Goal: Task Accomplishment & Management: Manage account settings

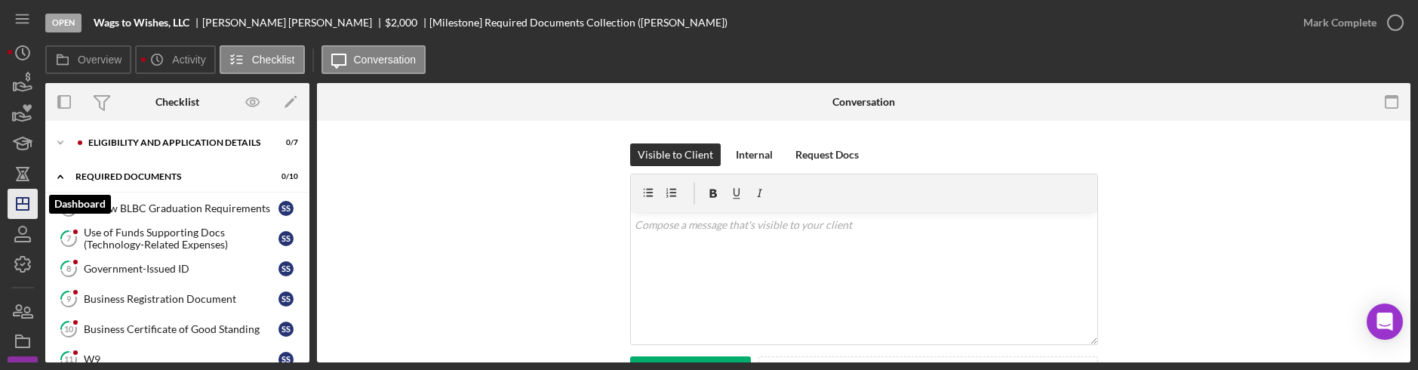
click at [21, 195] on icon "Icon/Dashboard" at bounding box center [23, 204] width 38 height 38
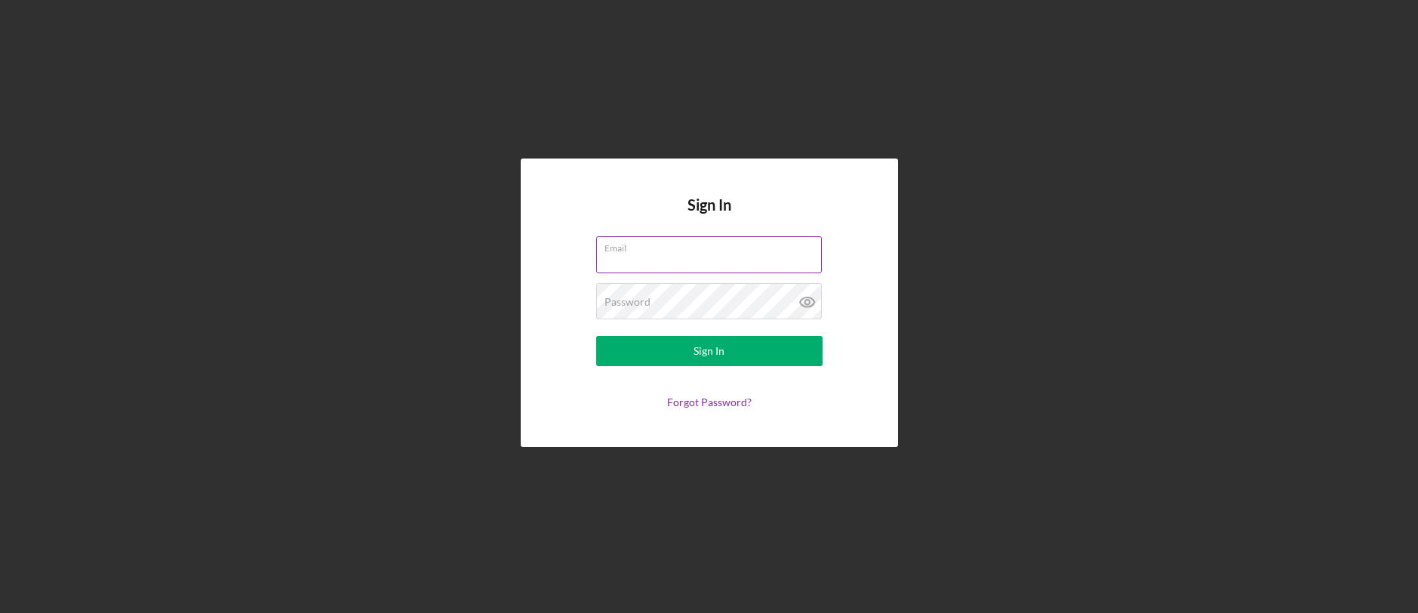
type input "patrick@rmmfi.org"
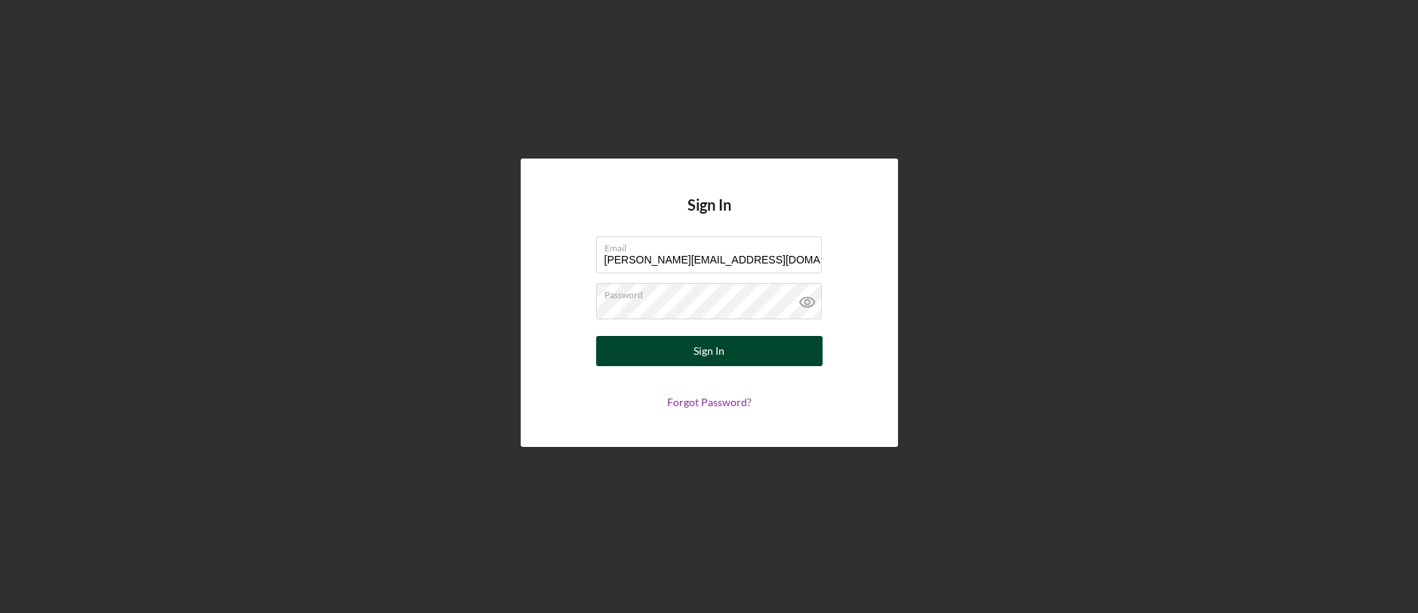
click at [712, 346] on div "Sign In" at bounding box center [709, 351] width 31 height 30
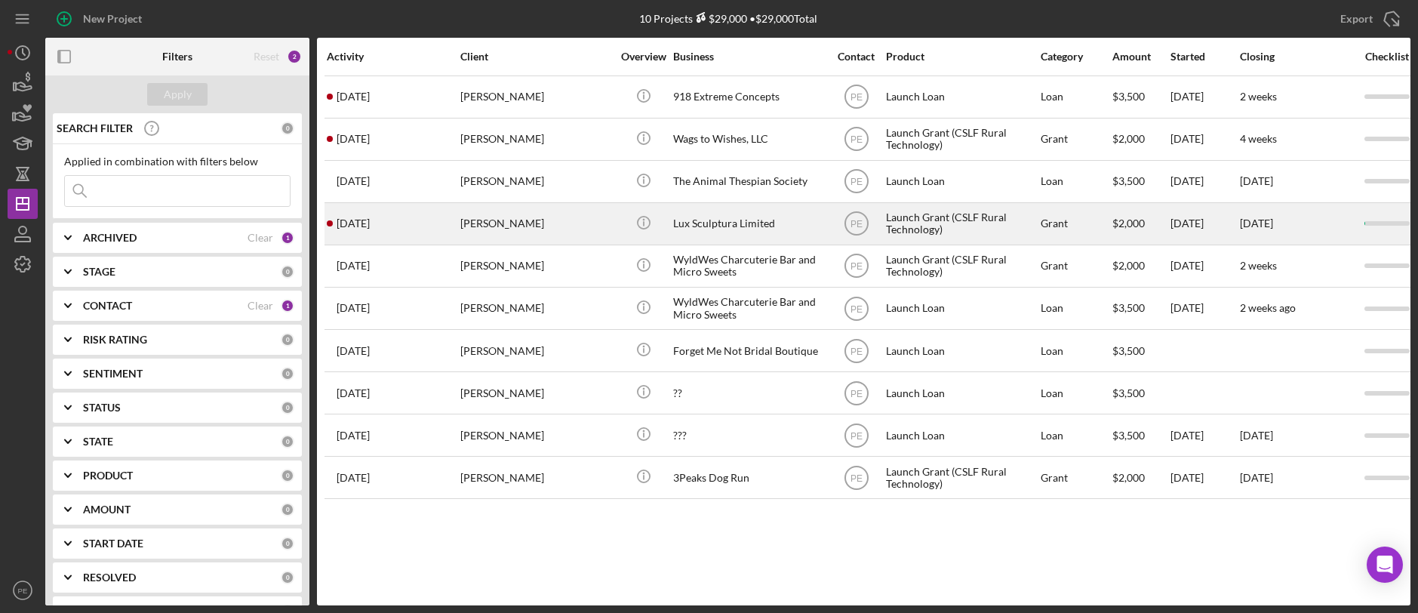
click at [515, 232] on div "Roger Lara" at bounding box center [535, 224] width 151 height 40
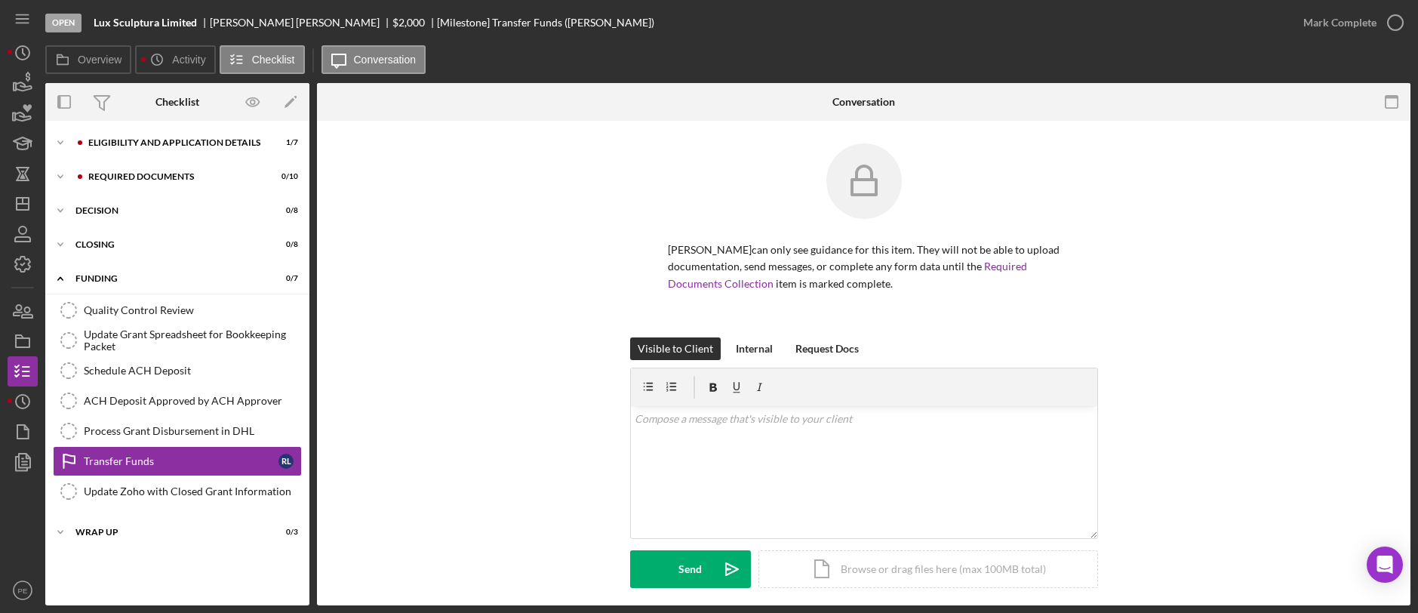
click at [374, 240] on div "Roger Lara can only see guidance for this item. They will not be able to upload…" at bounding box center [864, 240] width 1048 height 194
click at [196, 217] on div "Icon/Expander Decision 0 / 8" at bounding box center [177, 210] width 264 height 30
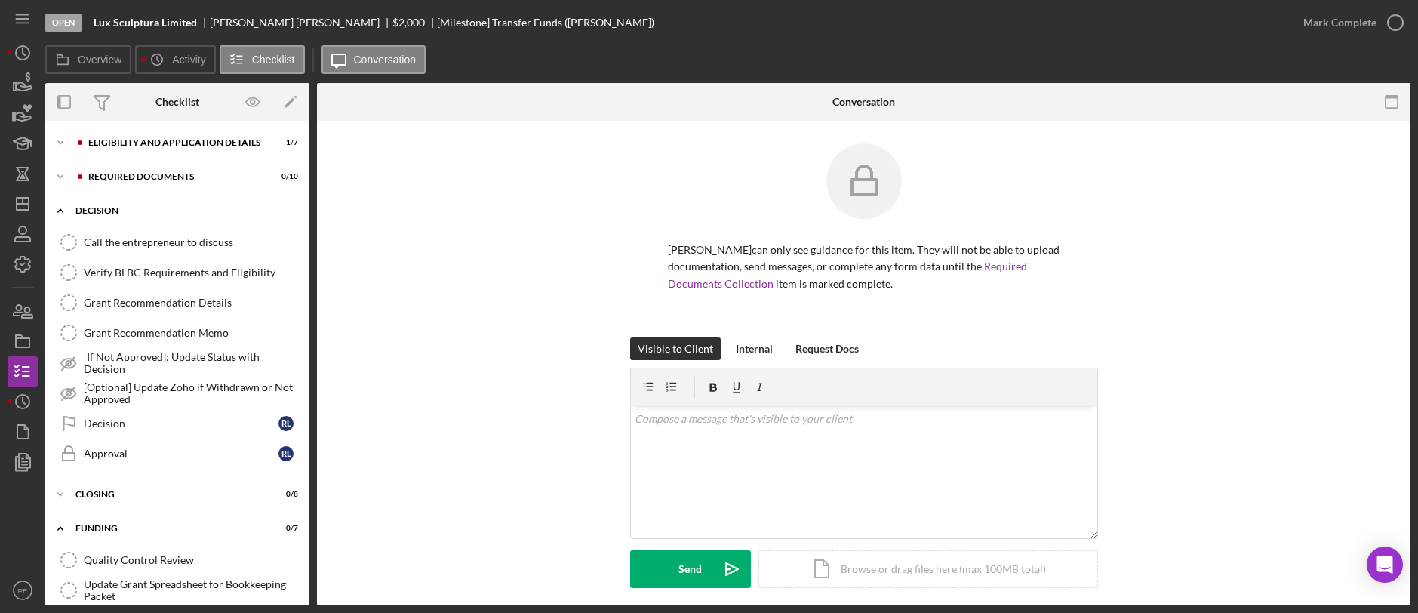
click at [63, 214] on icon "Icon/Expander" at bounding box center [60, 210] width 30 height 30
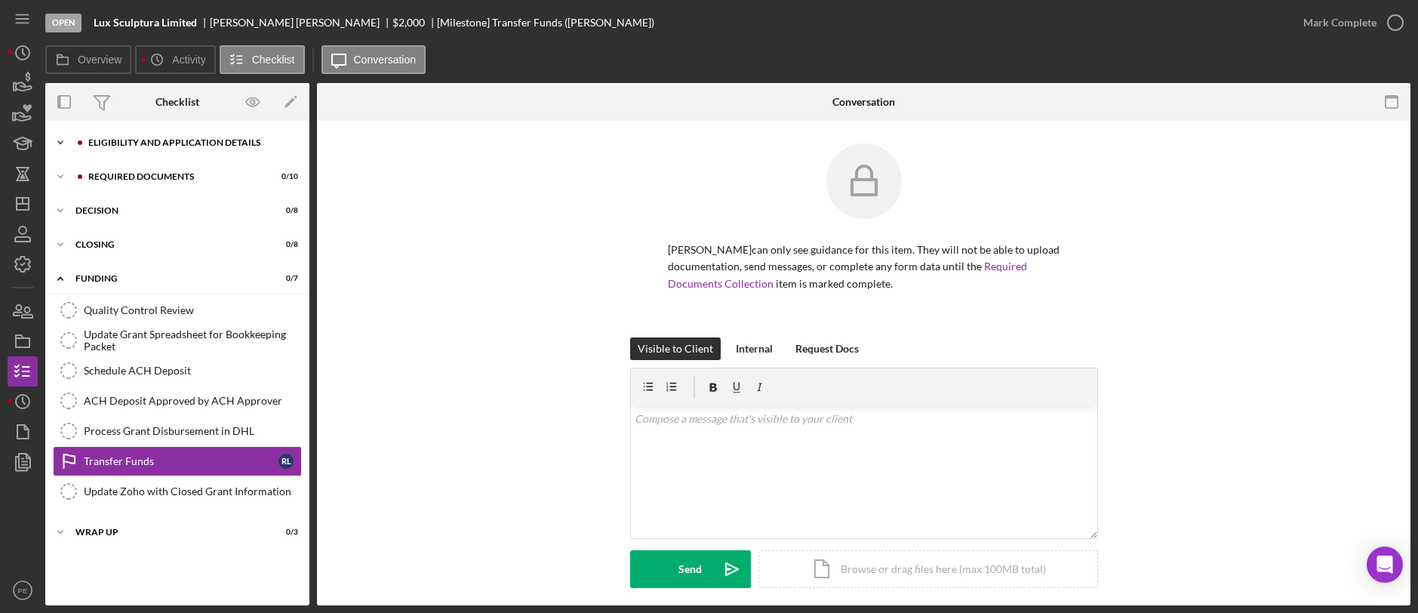
click at [134, 151] on div "Icon/Expander Eligibility and Application Details 1 / 7" at bounding box center [177, 143] width 264 height 30
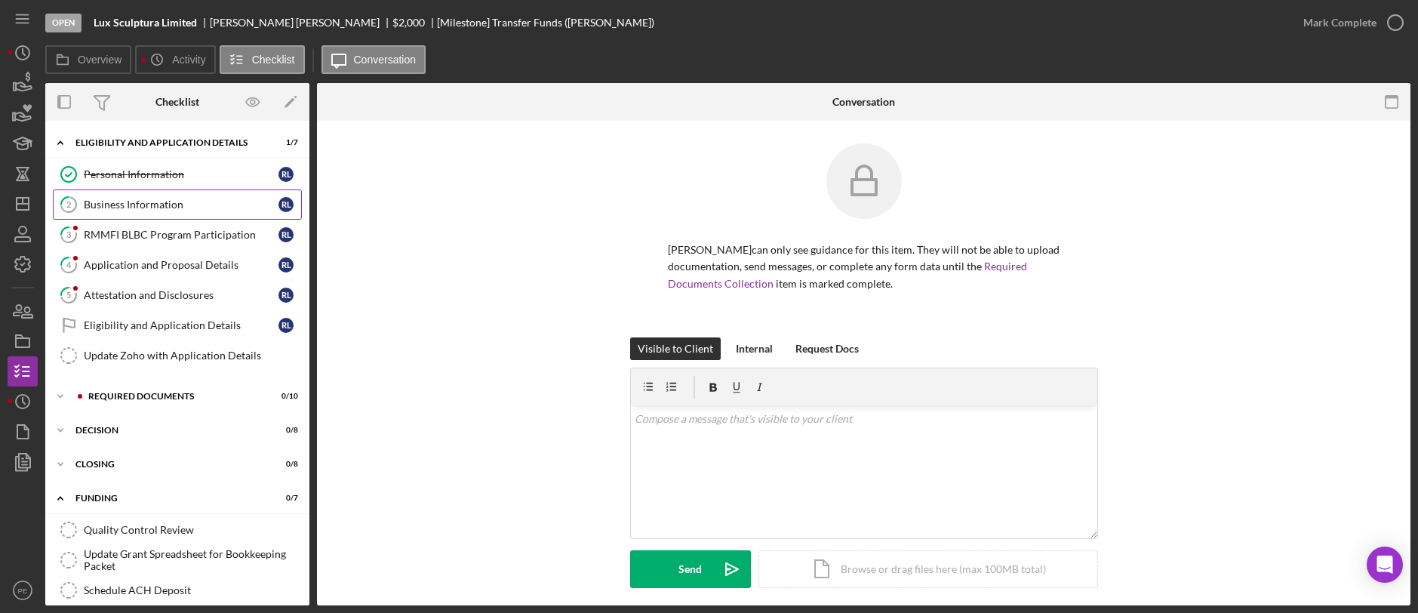
click at [146, 209] on div "Business Information" at bounding box center [181, 205] width 195 height 12
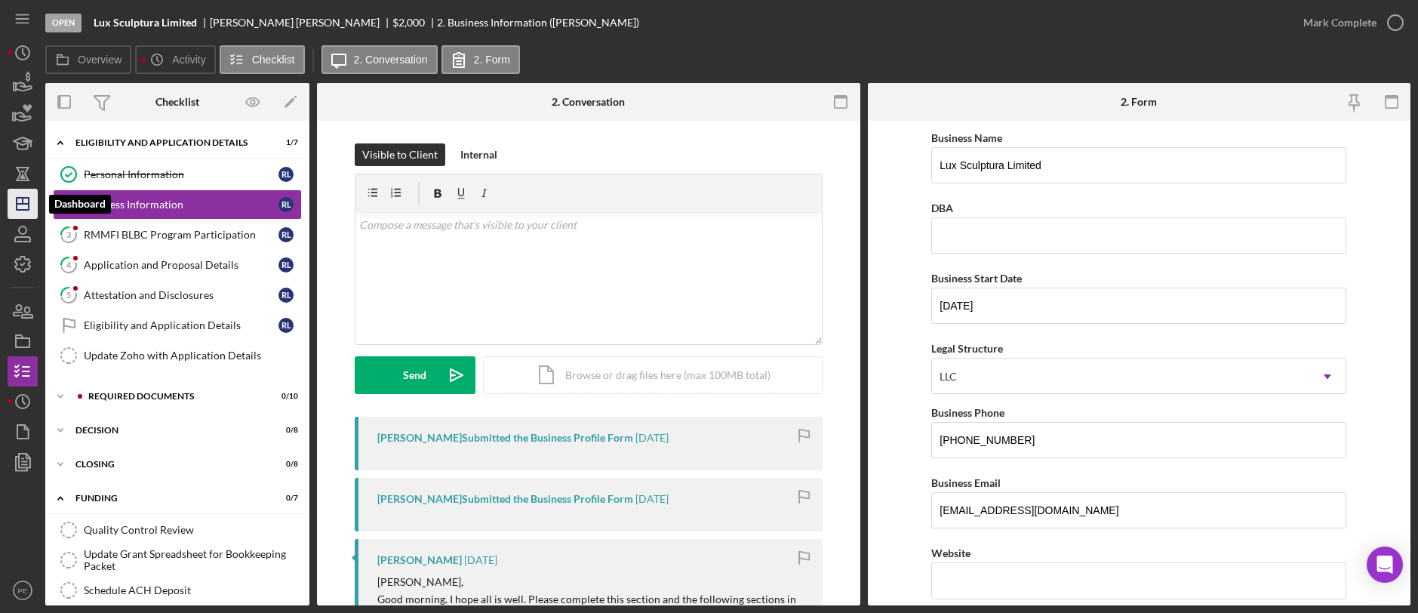
click at [29, 207] on icon "Icon/Dashboard" at bounding box center [23, 204] width 38 height 38
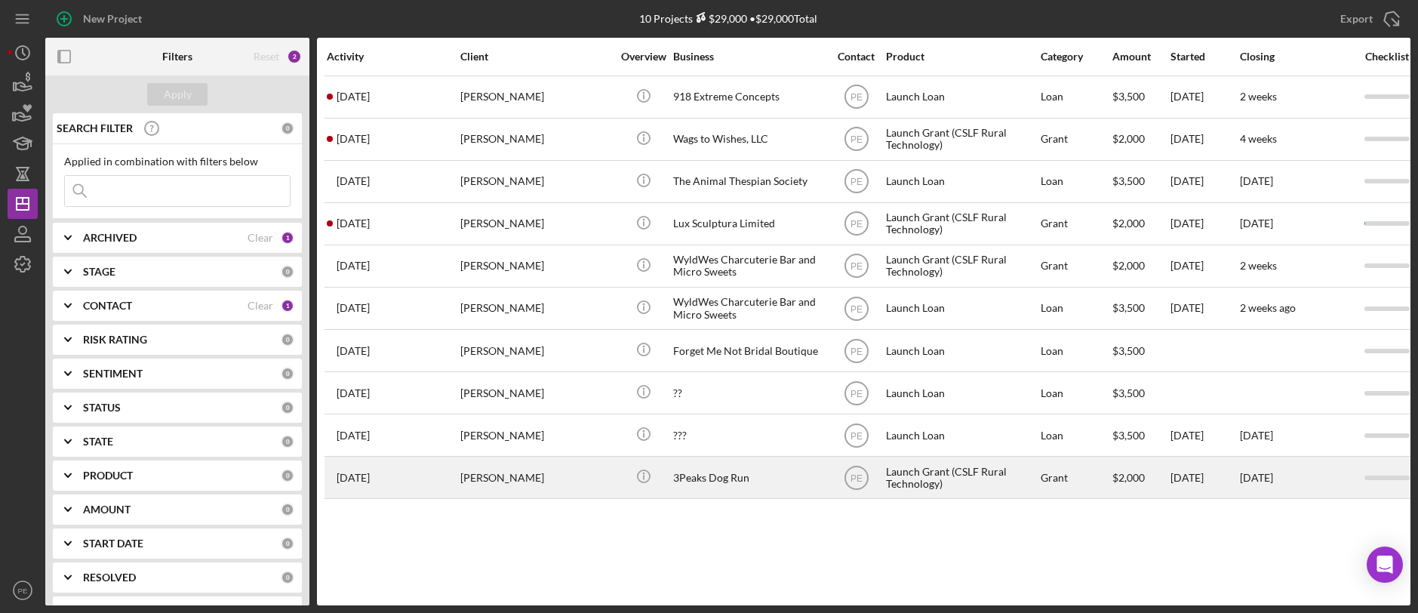
click at [523, 483] on div "Jennifer Radlein" at bounding box center [535, 477] width 151 height 40
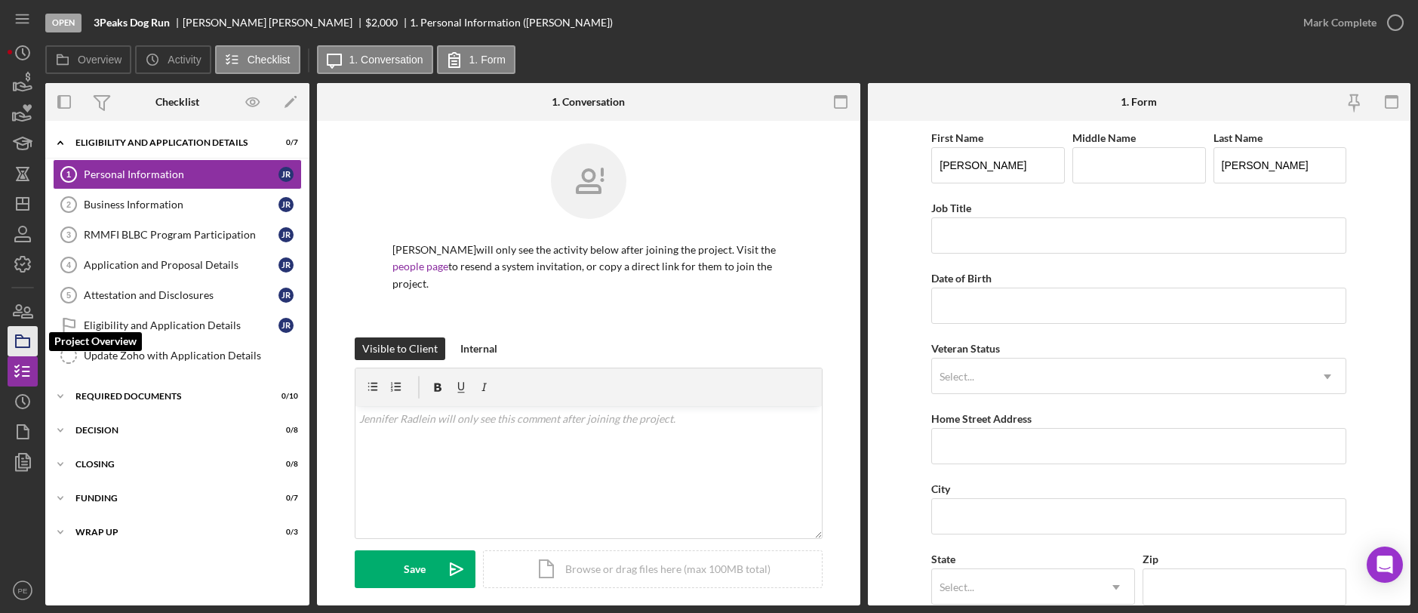
click at [17, 351] on icon "button" at bounding box center [23, 341] width 38 height 38
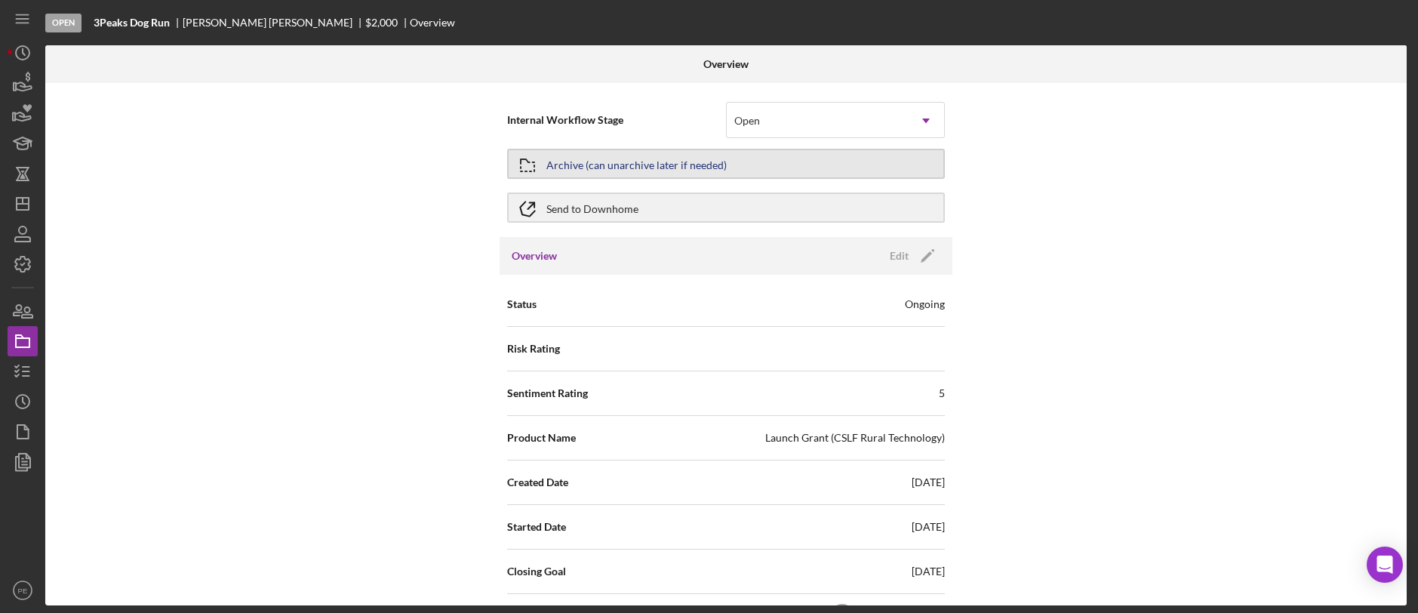
click at [919, 166] on button "Archive (can unarchive later if needed)" at bounding box center [726, 164] width 438 height 30
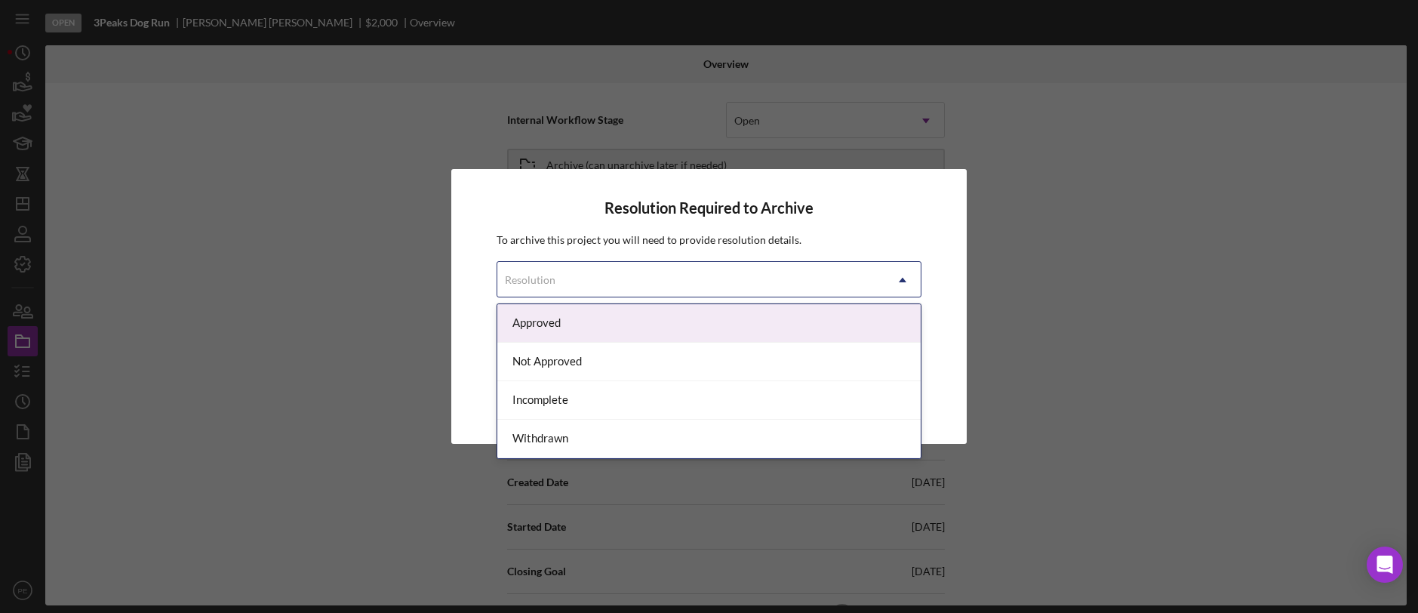
click at [851, 278] on div "Resolution" at bounding box center [691, 280] width 388 height 35
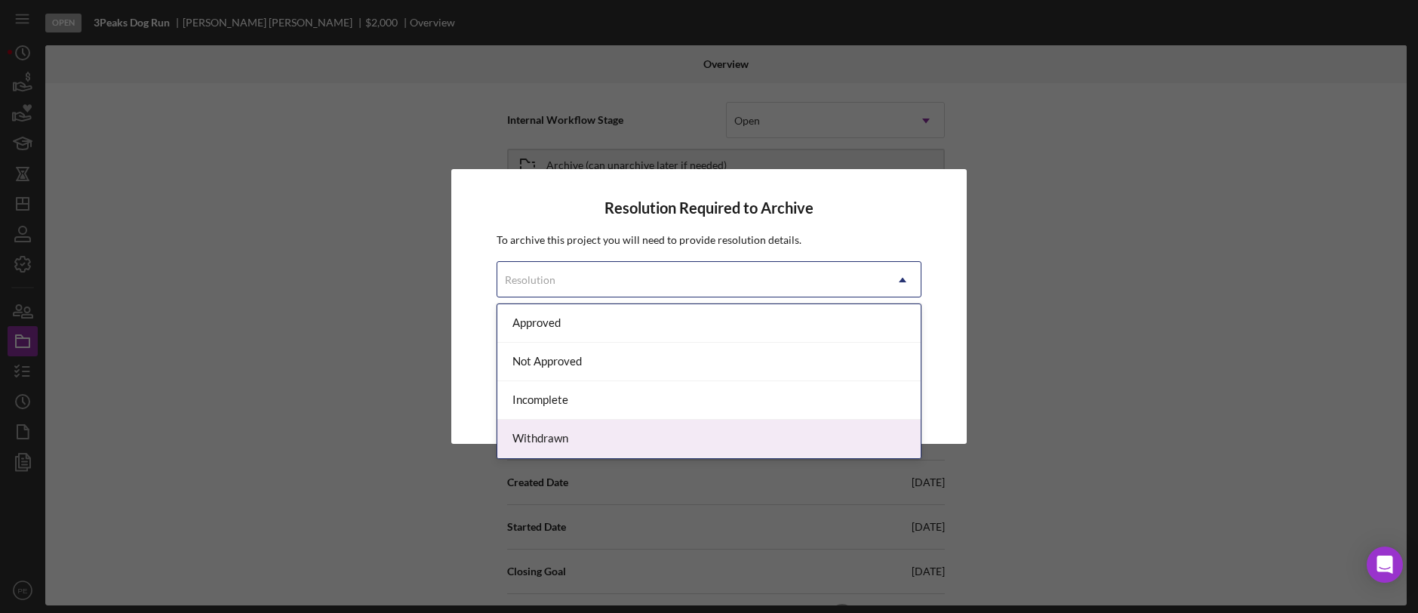
click at [761, 437] on div "Withdrawn" at bounding box center [709, 439] width 424 height 38
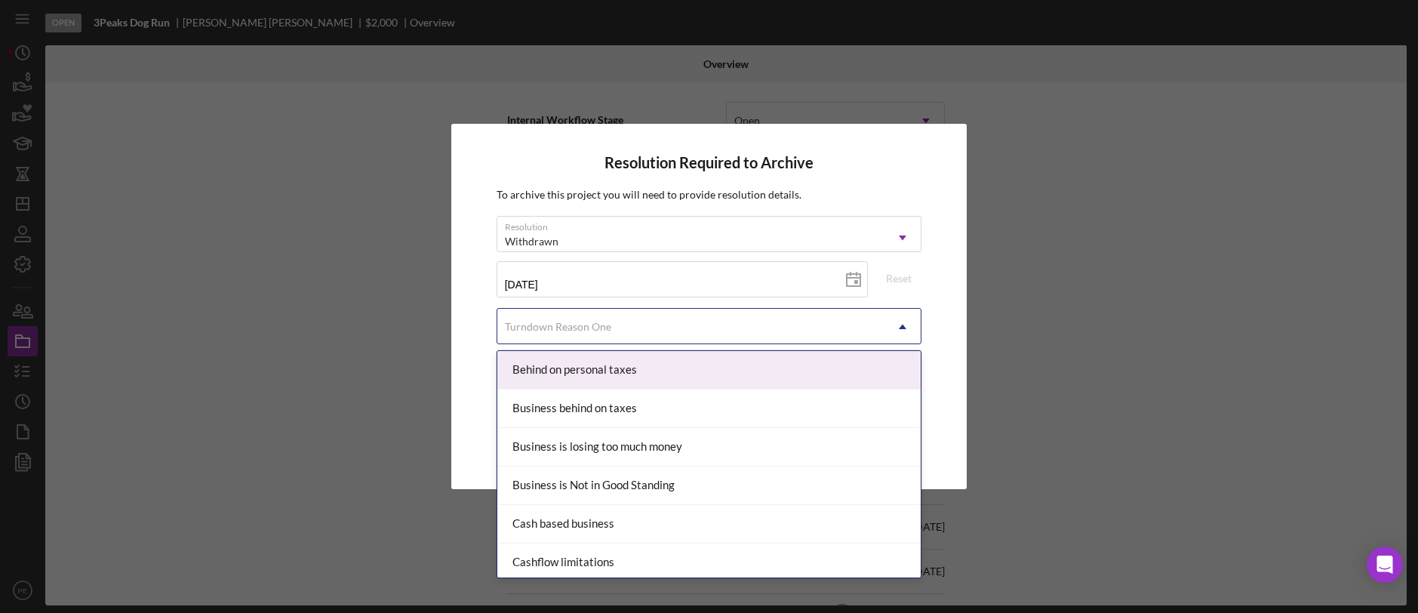
click at [843, 316] on div "Turndown Reason One" at bounding box center [691, 326] width 388 height 35
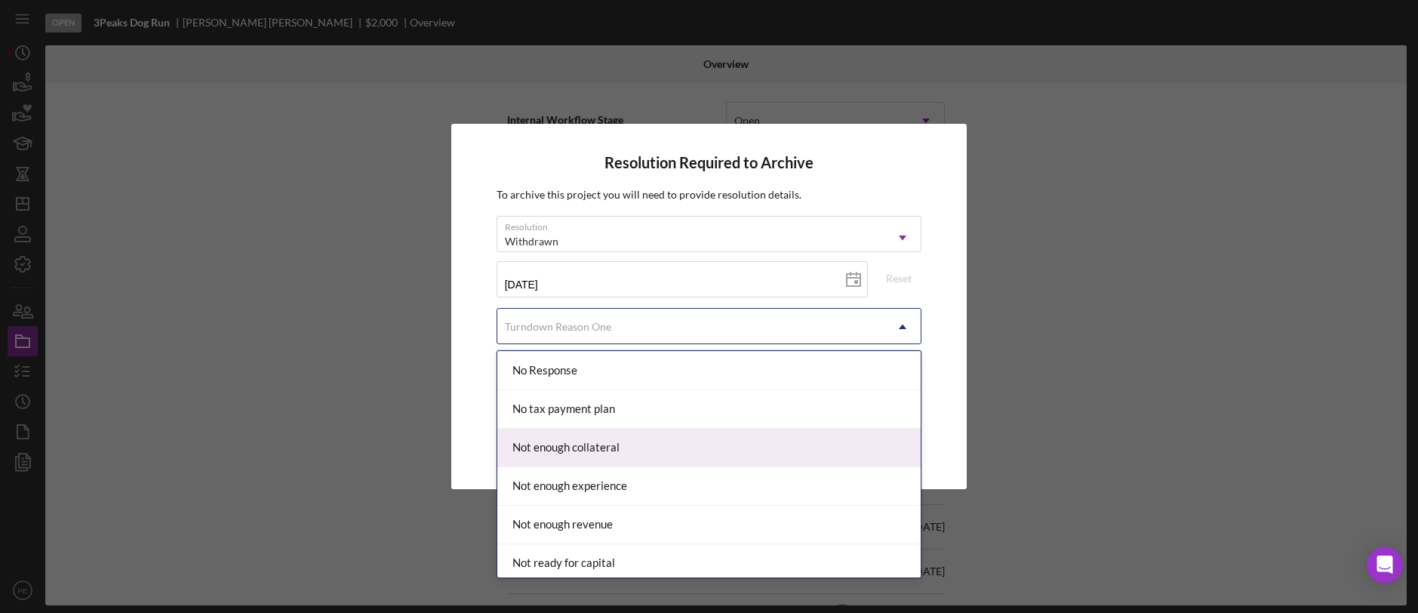
scroll to position [1082, 0]
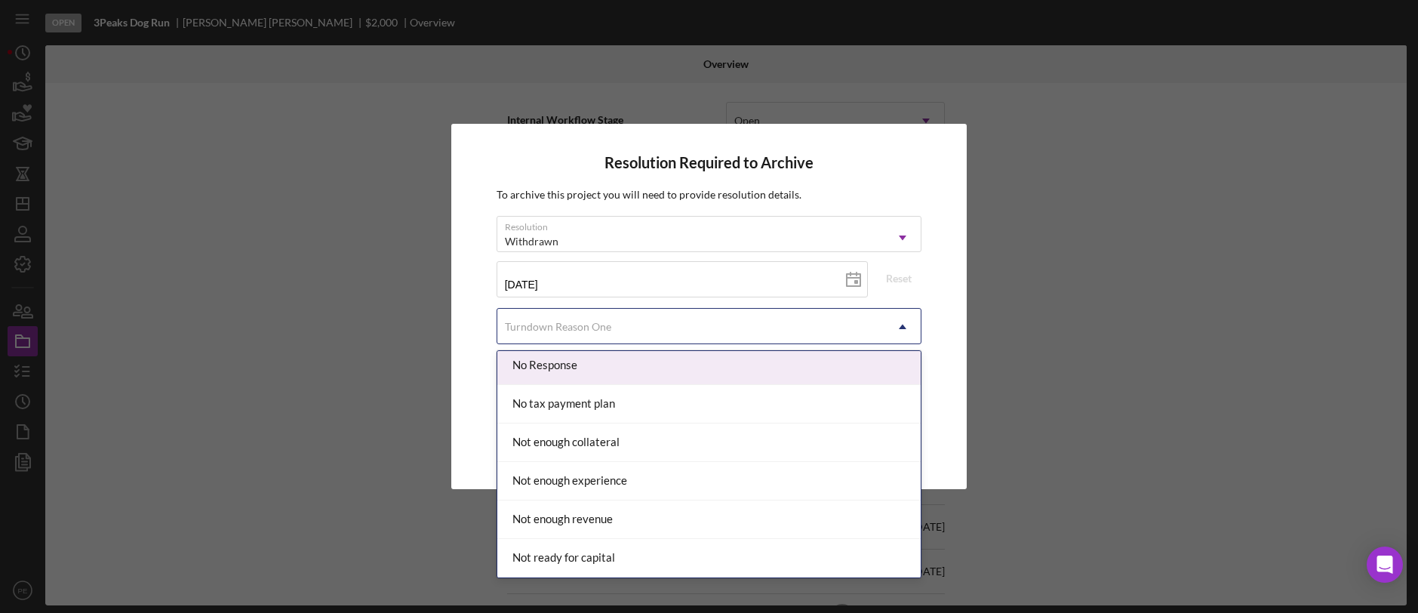
click at [785, 373] on div "No Response" at bounding box center [709, 365] width 424 height 38
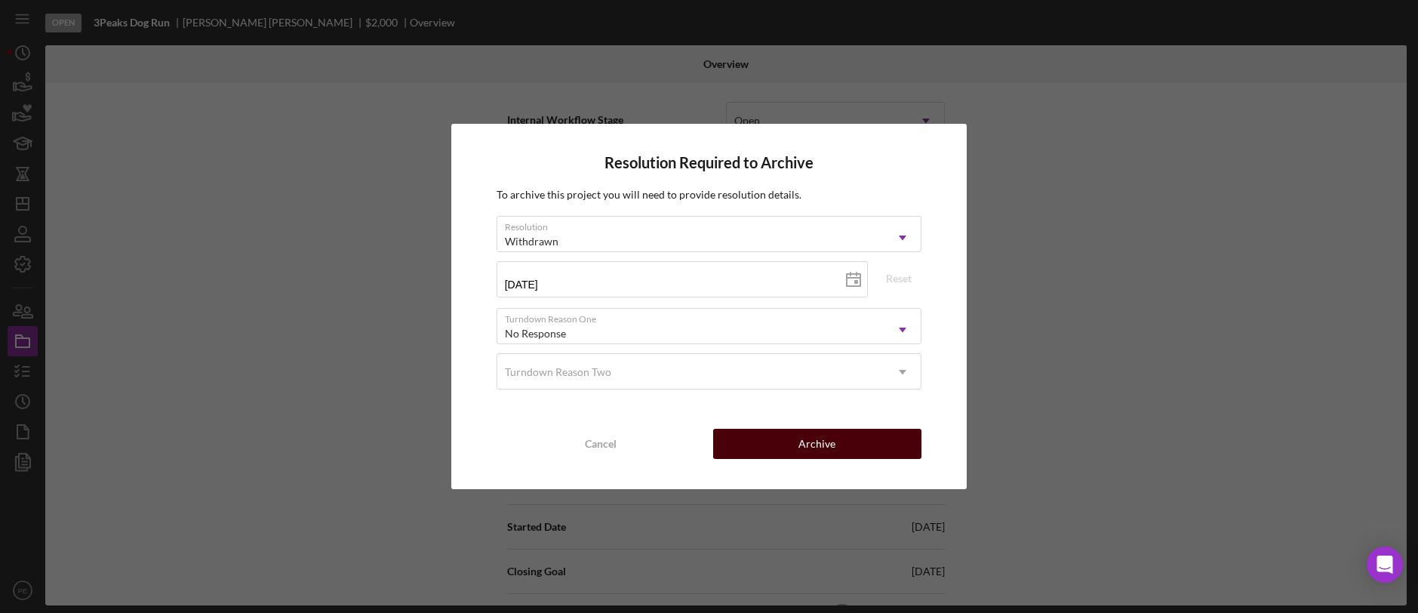
click at [792, 451] on button "Archive" at bounding box center [817, 444] width 209 height 30
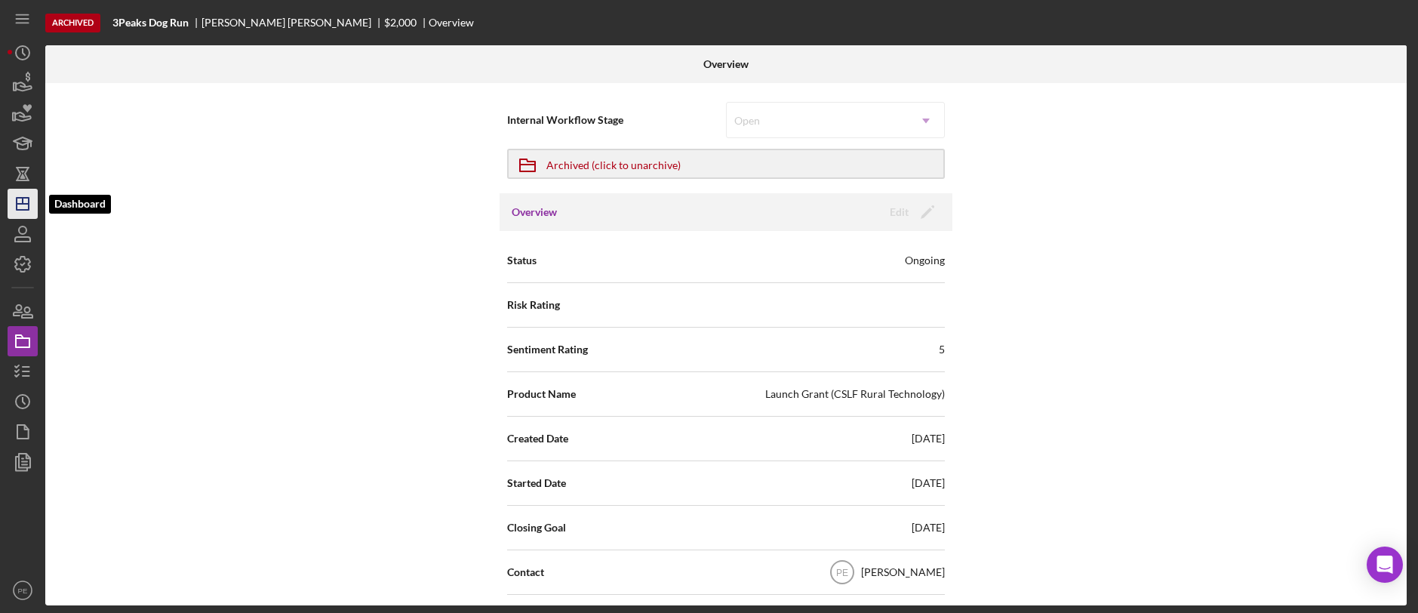
click at [34, 212] on icon "Icon/Dashboard" at bounding box center [23, 204] width 38 height 38
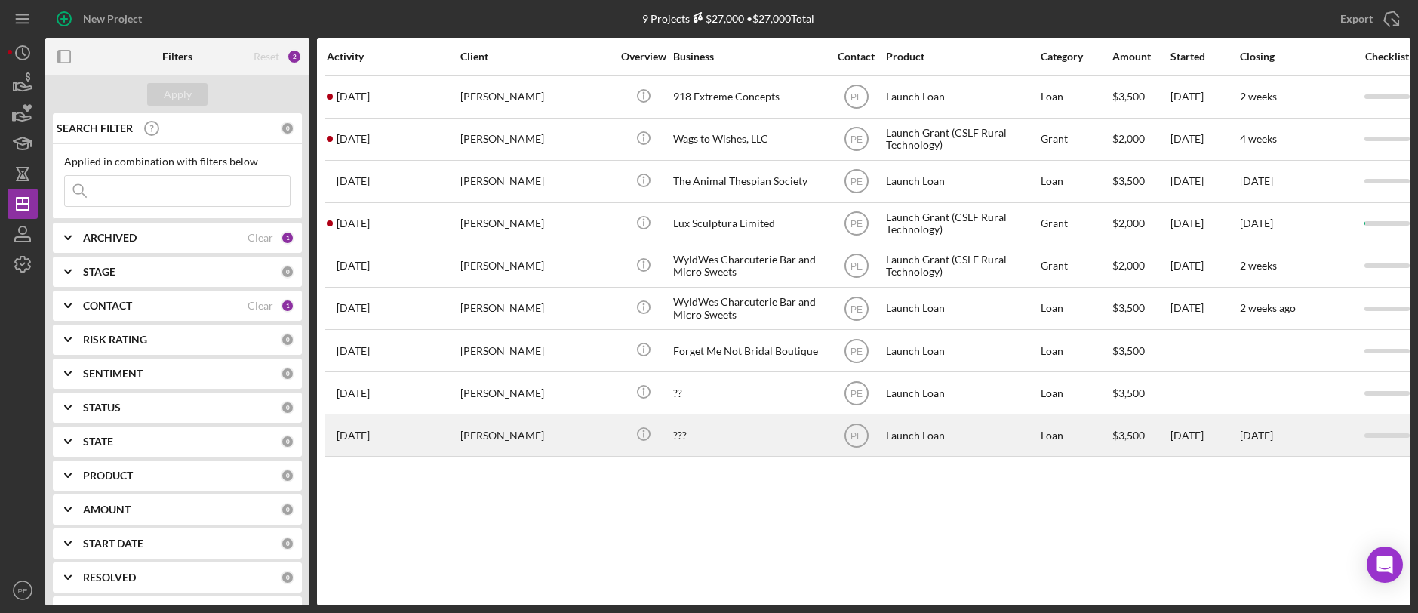
click at [429, 439] on div "2 months ago Michael Poompan" at bounding box center [393, 435] width 132 height 40
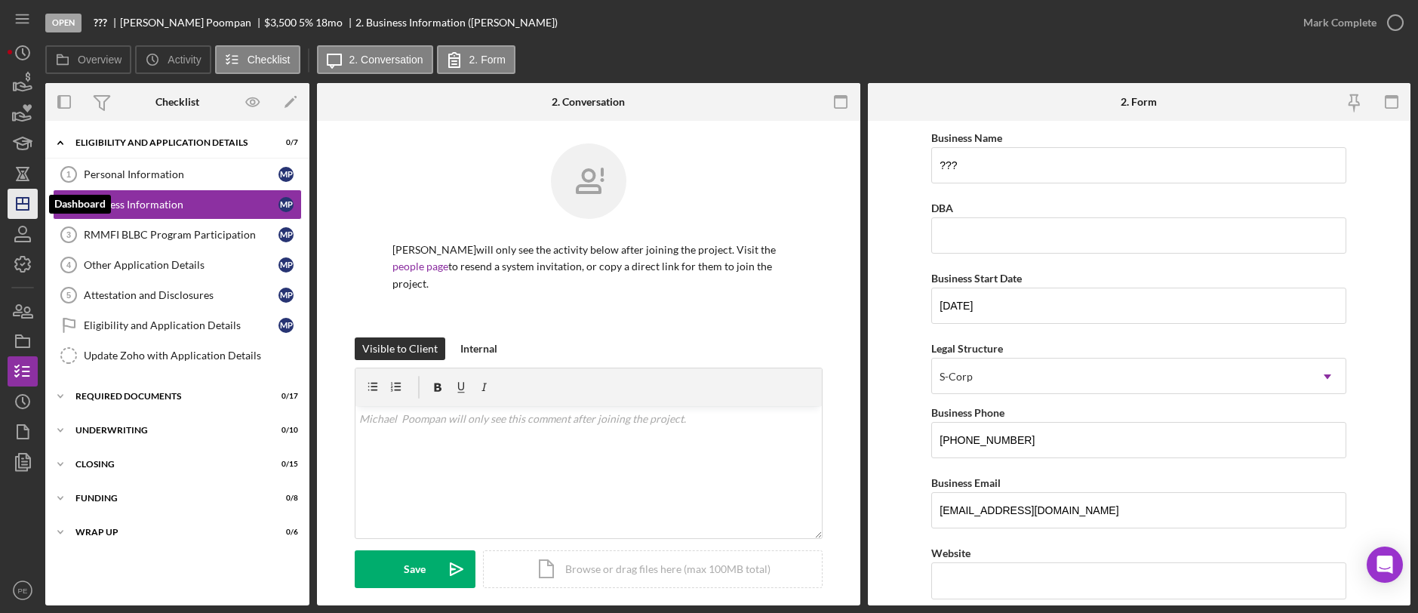
click at [28, 207] on polygon "button" at bounding box center [23, 204] width 12 height 12
